Goal: Browse casually: Explore the website without a specific task or goal

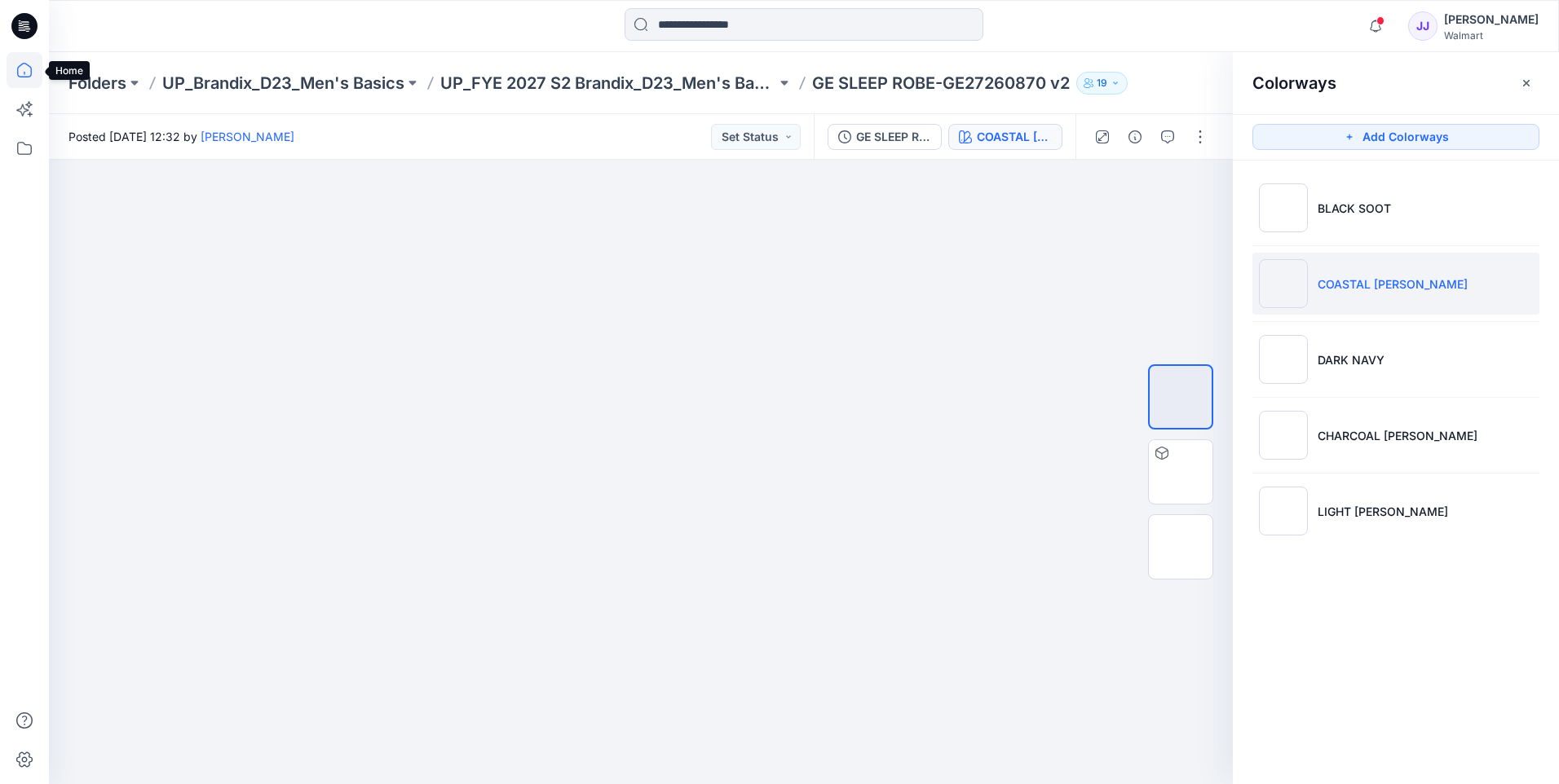
click at [28, 64] on icon at bounding box center [24, 69] width 36 height 36
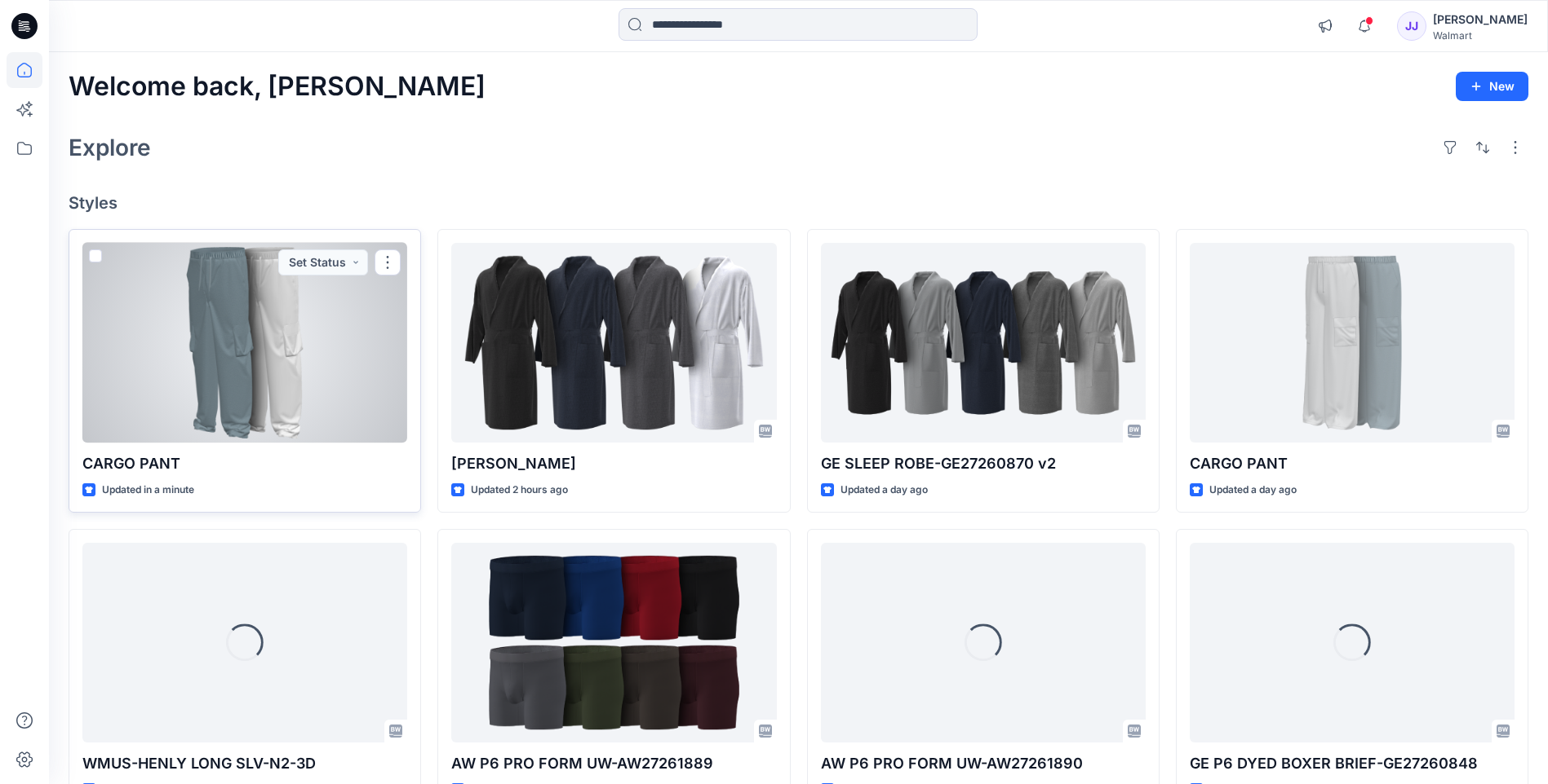
click at [296, 367] on div at bounding box center [245, 342] width 325 height 200
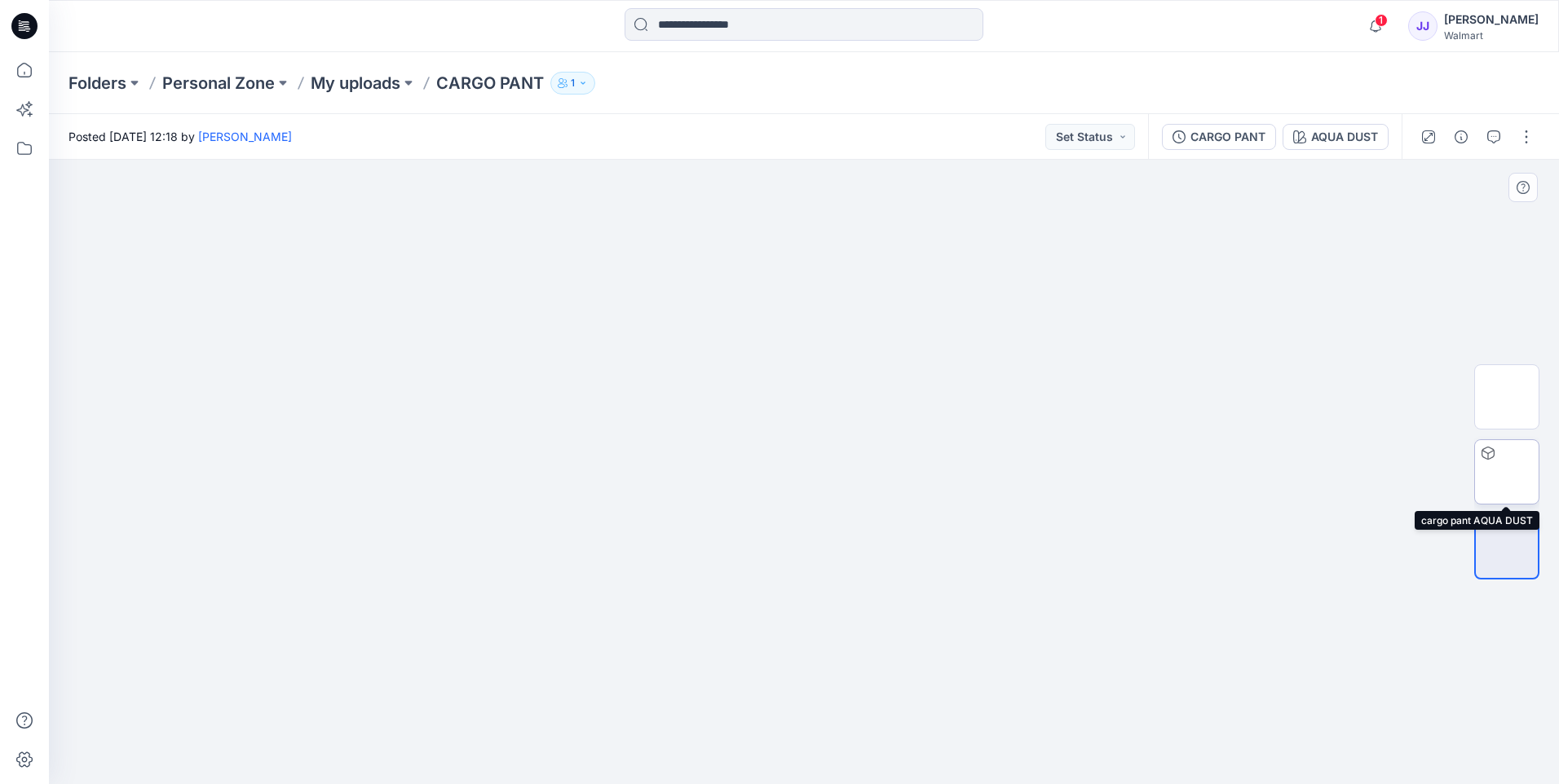
click at [1507, 472] on img at bounding box center [1507, 472] width 0 height 0
click at [1507, 397] on img at bounding box center [1507, 397] width 0 height 0
drag, startPoint x: 914, startPoint y: 534, endPoint x: 787, endPoint y: 522, distance: 127.6
click at [1507, 472] on img at bounding box center [1507, 472] width 0 height 0
click at [1507, 397] on img at bounding box center [1507, 397] width 0 height 0
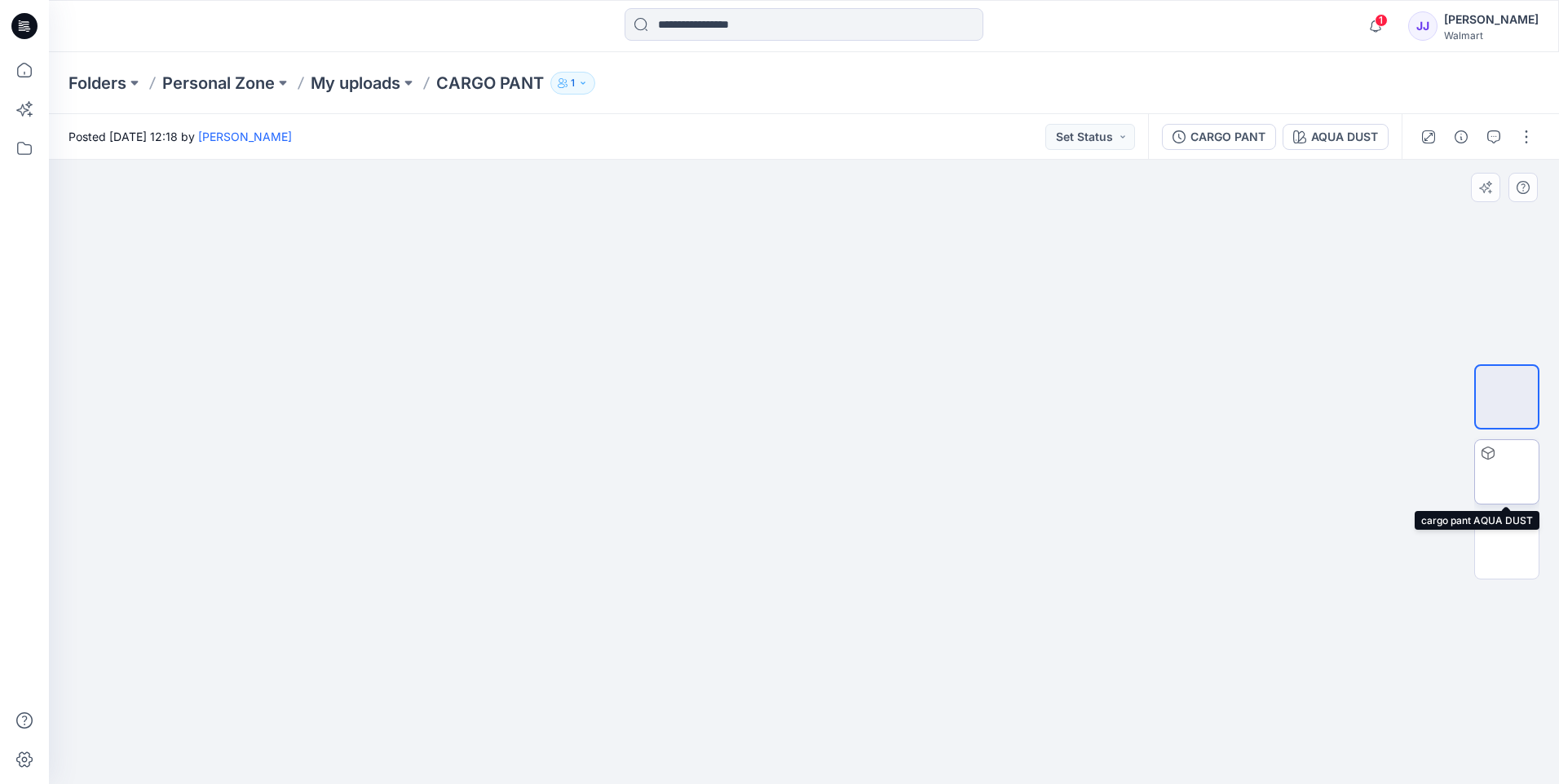
click at [1507, 472] on img at bounding box center [1507, 472] width 0 height 0
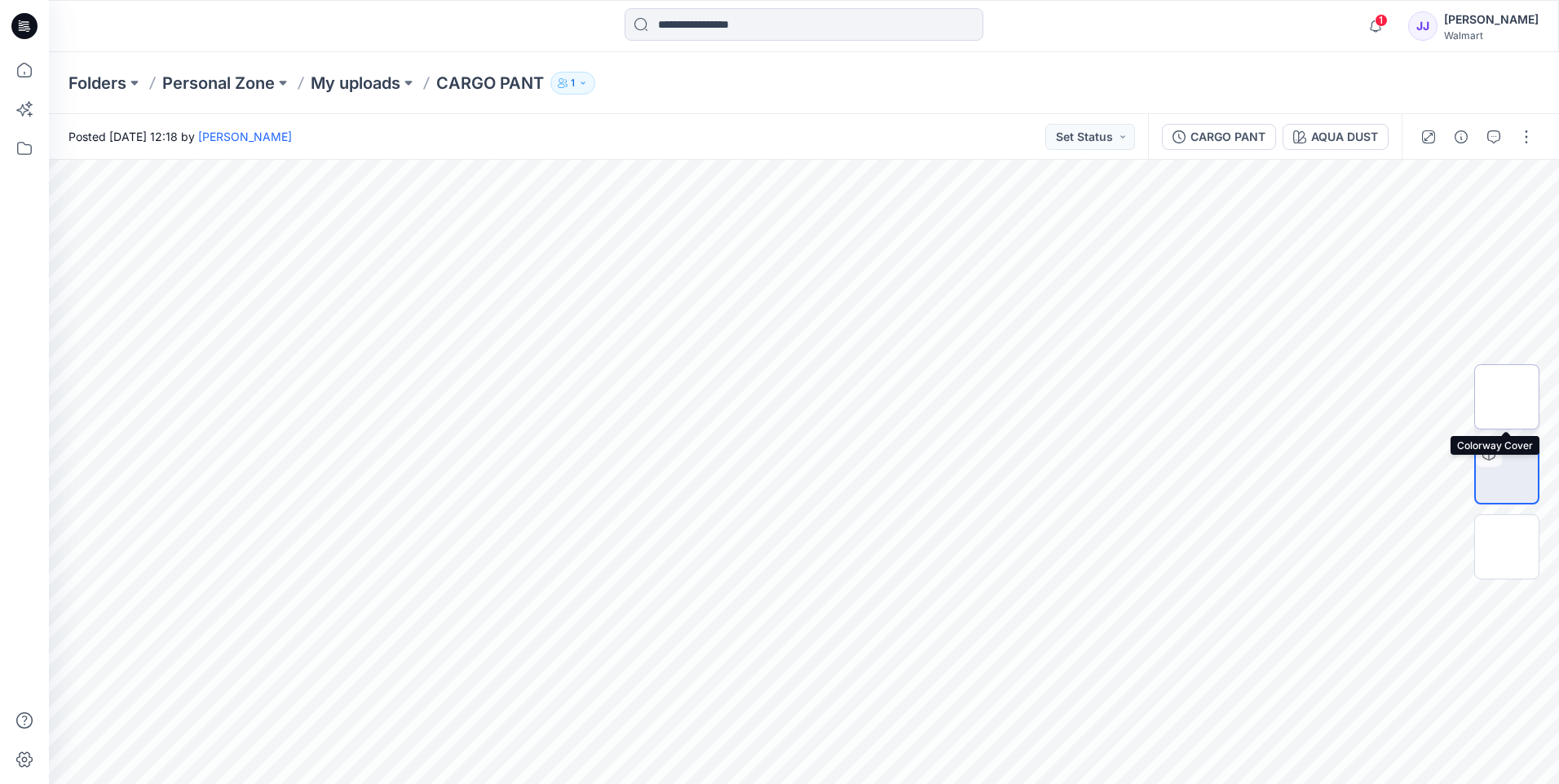
click at [1507, 397] on img at bounding box center [1507, 397] width 0 height 0
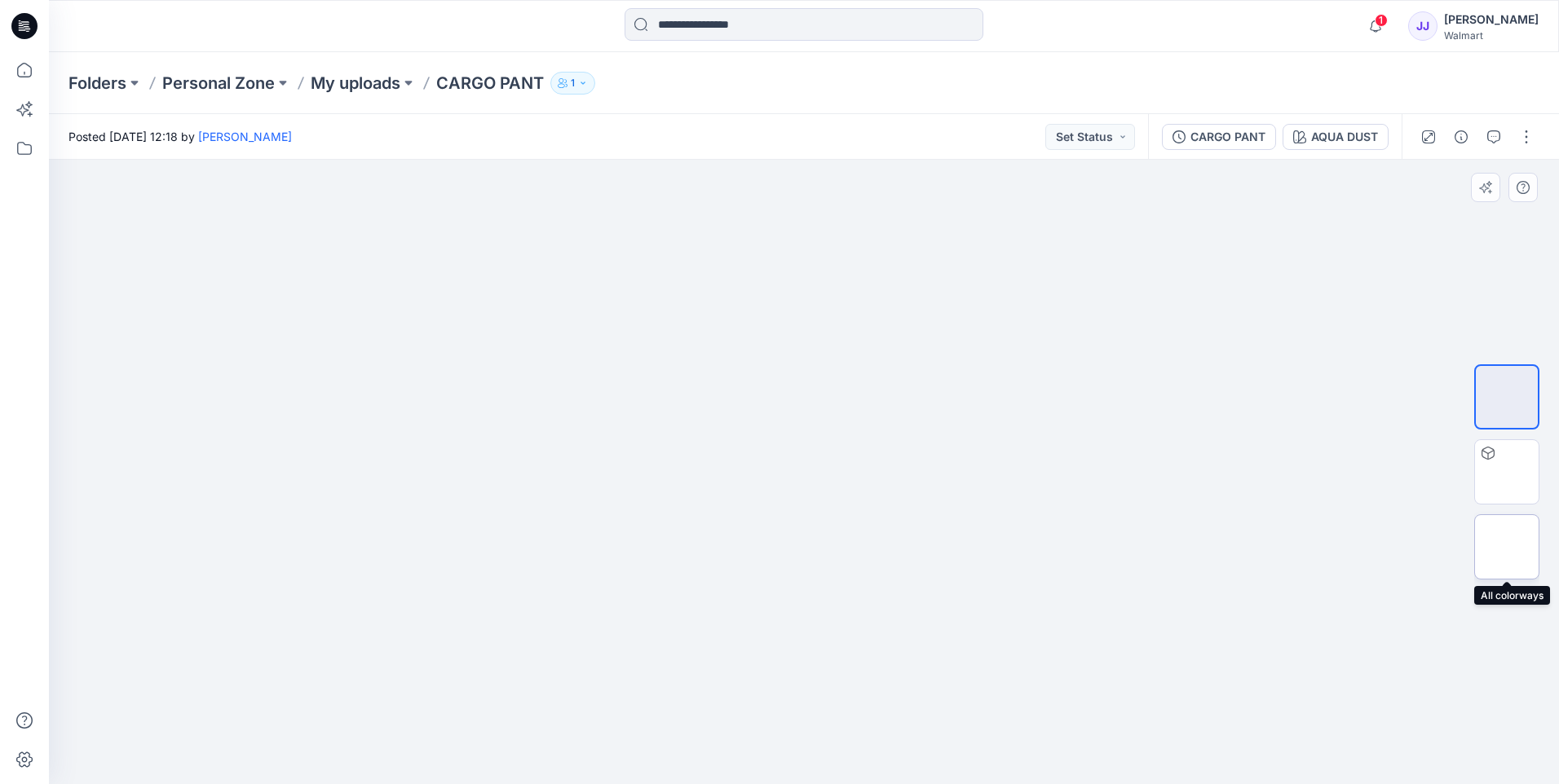
click at [1507, 547] on img at bounding box center [1507, 547] width 0 height 0
